Goal: Task Accomplishment & Management: Use online tool/utility

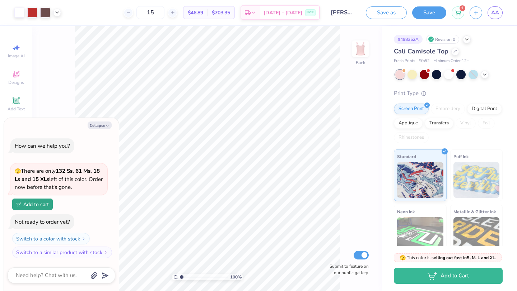
click at [457, 52] on div "Cali Camisole Top" at bounding box center [448, 52] width 109 height 10
click at [453, 53] on div at bounding box center [455, 51] width 8 height 8
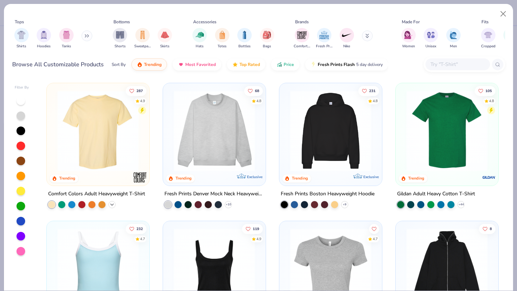
click at [113, 204] on icon at bounding box center [112, 205] width 6 height 6
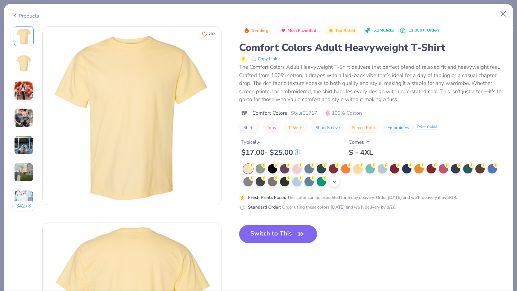
click at [297, 169] on div at bounding box center [296, 168] width 9 height 9
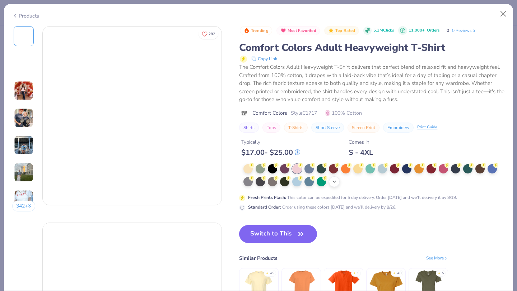
click at [331, 185] on div "+ 38" at bounding box center [334, 182] width 11 height 11
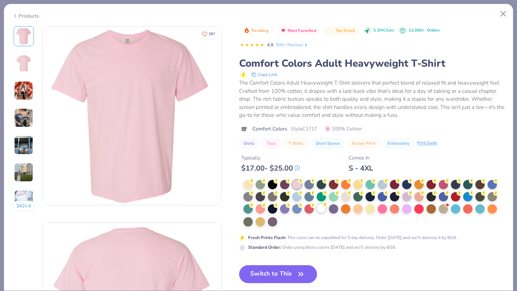
click at [320, 209] on div at bounding box center [320, 208] width 9 height 9
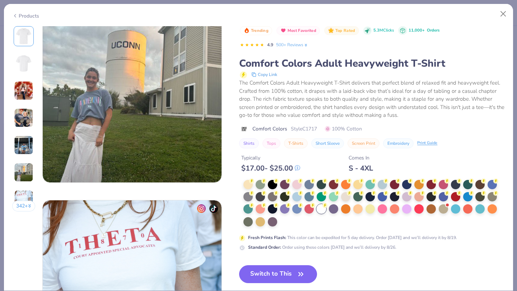
scroll to position [984, 0]
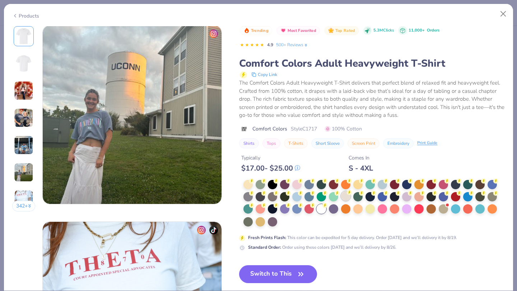
click at [345, 195] on div at bounding box center [345, 196] width 9 height 9
click at [319, 208] on div at bounding box center [320, 208] width 9 height 9
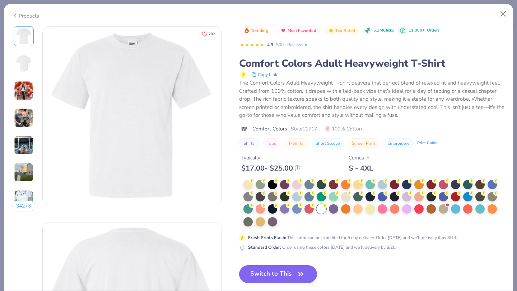
click at [257, 274] on button "Switch to This" at bounding box center [278, 274] width 78 height 18
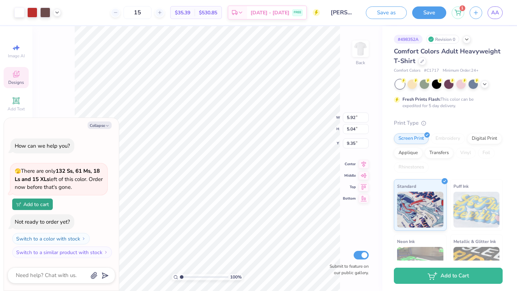
type textarea "x"
type input "2.16"
click at [107, 126] on polyline "button" at bounding box center [107, 125] width 2 height 1
click at [105, 124] on icon "button" at bounding box center [107, 126] width 4 height 4
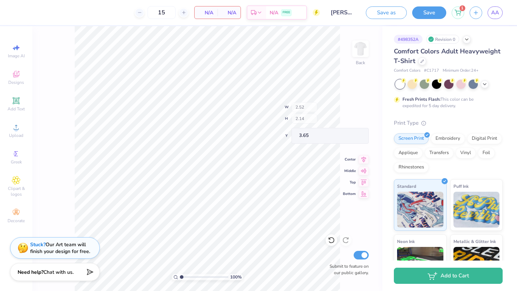
type textarea "x"
type input "2.52"
type input "2.14"
type input "3.65"
click at [17, 82] on span "Designs" at bounding box center [16, 83] width 16 height 6
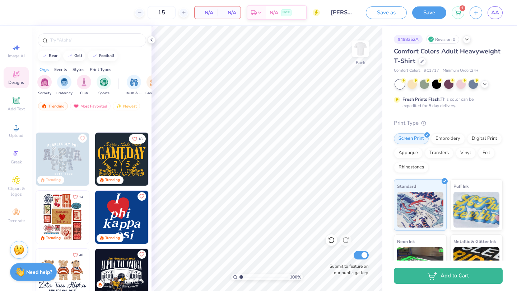
scroll to position [224, 0]
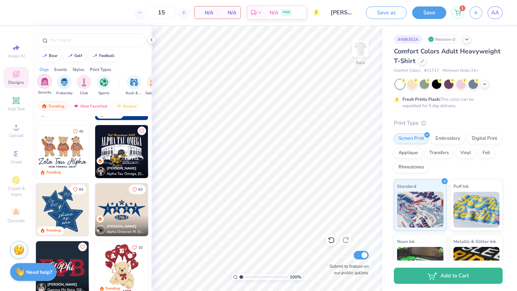
click at [50, 82] on div "filter for Sorority" at bounding box center [44, 81] width 14 height 14
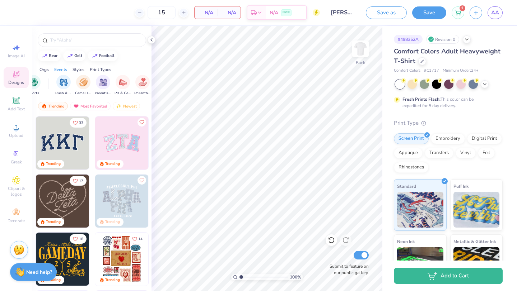
scroll to position [0, 72]
click at [122, 88] on div "filter for PR & General" at bounding box center [121, 81] width 14 height 14
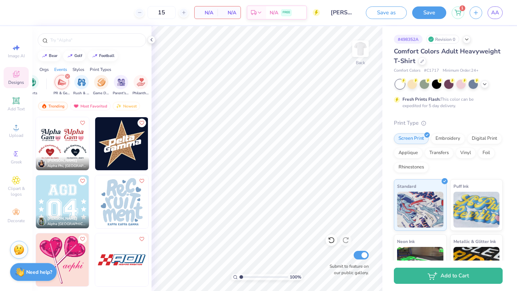
scroll to position [2816, 0]
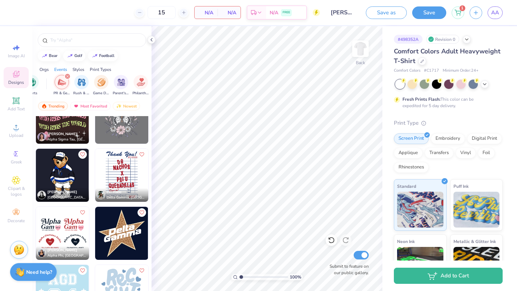
click at [110, 167] on img at bounding box center [121, 175] width 53 height 53
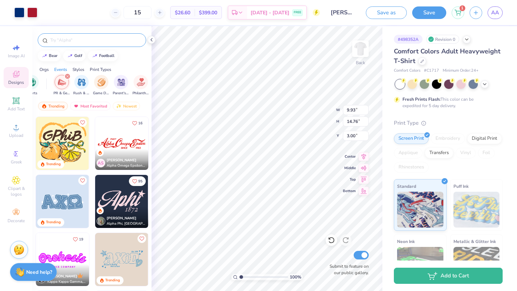
scroll to position [238, 0]
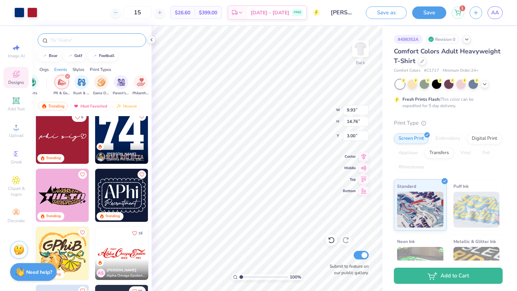
click at [67, 33] on div at bounding box center [92, 40] width 108 height 14
click at [67, 39] on input "text" at bounding box center [96, 40] width 92 height 7
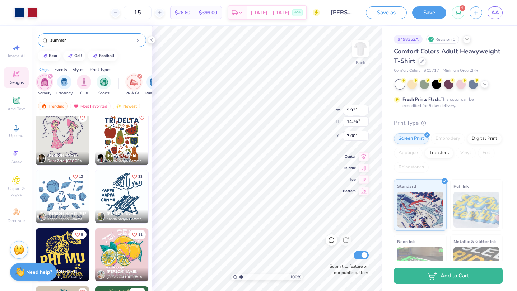
scroll to position [147, 0]
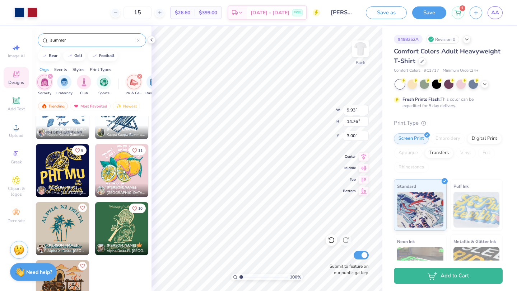
click at [61, 44] on div "summer" at bounding box center [92, 40] width 108 height 14
click at [61, 42] on input "summer" at bounding box center [93, 40] width 87 height 7
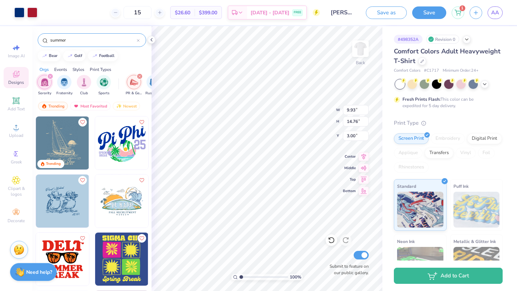
click at [61, 42] on input "summer" at bounding box center [93, 40] width 87 height 7
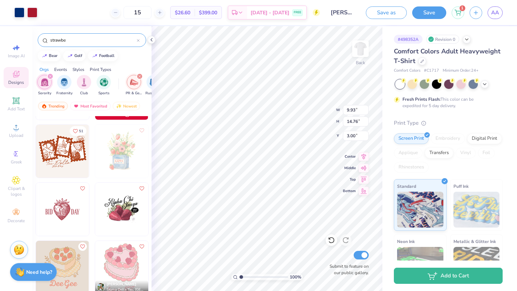
scroll to position [180, 0]
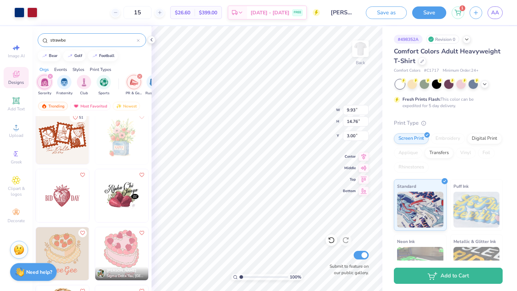
type input "strawbe"
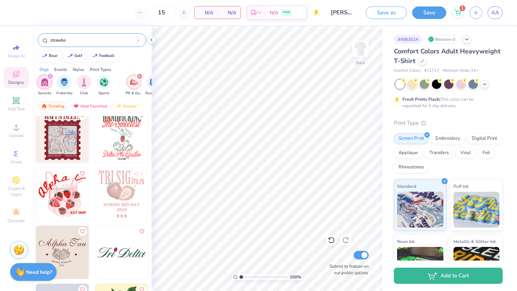
scroll to position [0, 0]
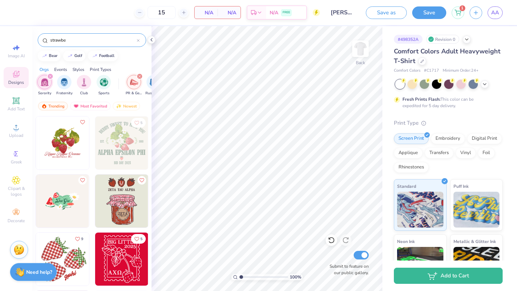
click at [70, 255] on img at bounding box center [62, 259] width 53 height 53
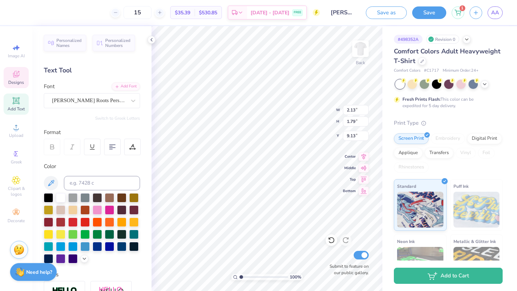
type textarea "[PERSON_NAME]"
type input "8.93"
click at [361, 48] on img at bounding box center [360, 48] width 29 height 29
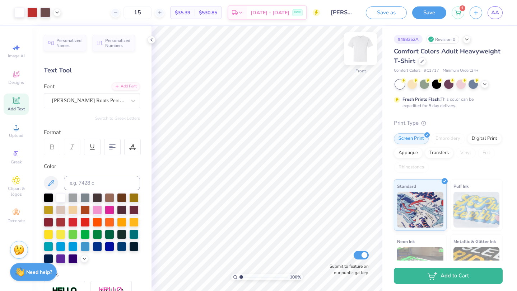
click at [359, 68] on div "Front" at bounding box center [360, 71] width 10 height 6
